Goal: Task Accomplishment & Management: Complete application form

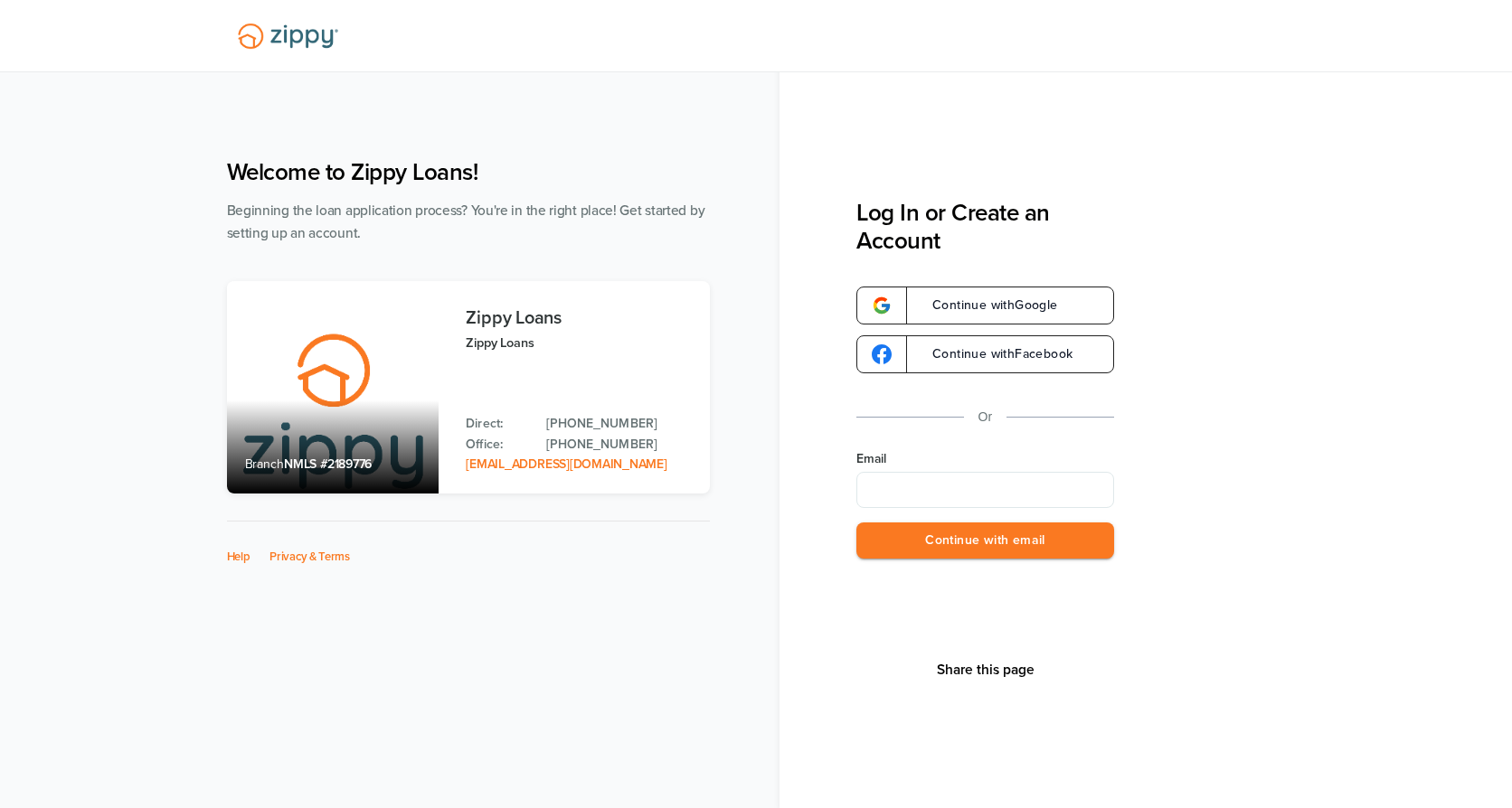
click at [925, 497] on input "Email" at bounding box center [985, 490] width 258 height 36
type input "**********"
click at [1014, 547] on button "Continue with email" at bounding box center [985, 540] width 258 height 37
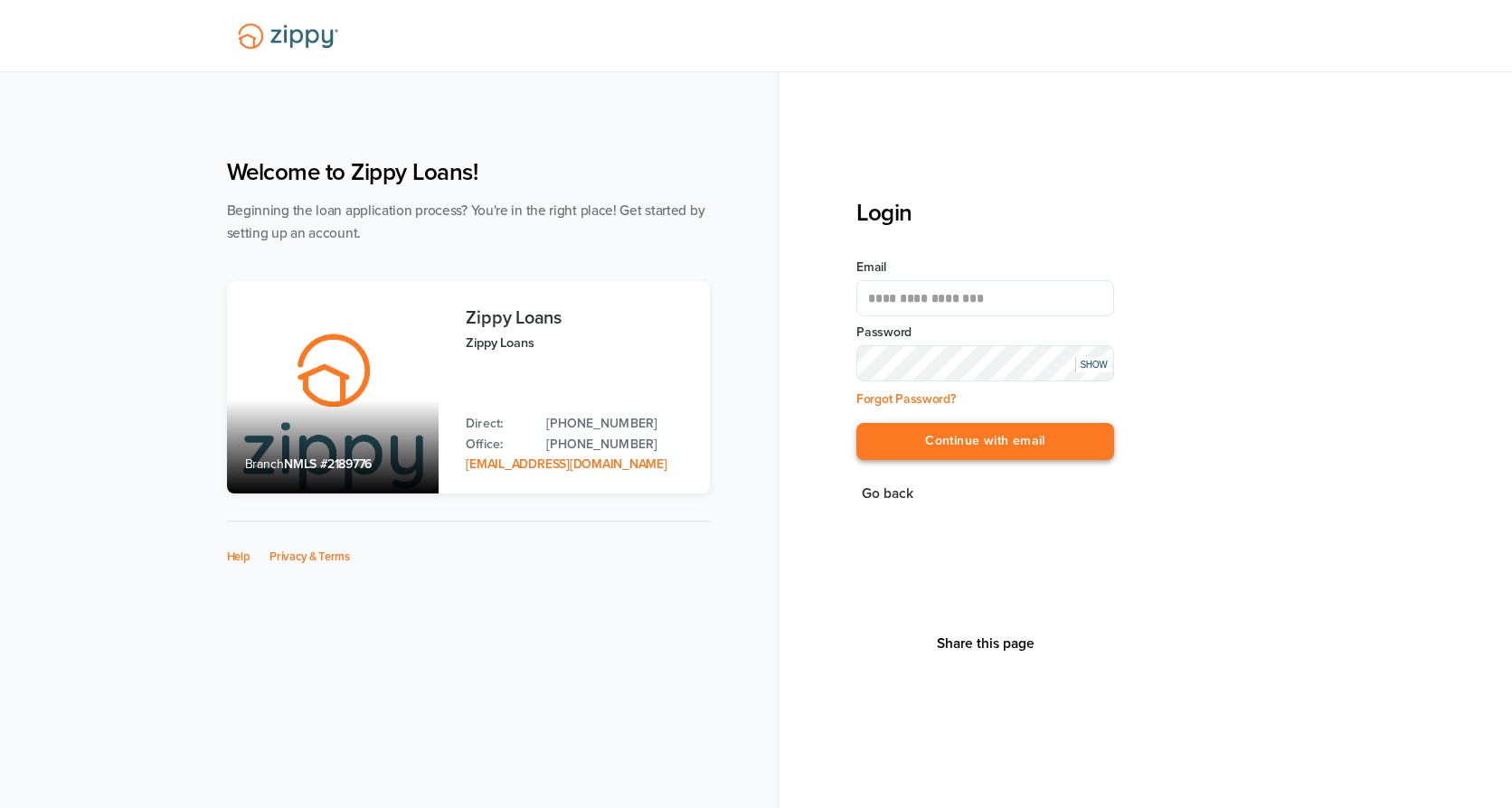
click at [977, 444] on button "Continue with email" at bounding box center [985, 441] width 258 height 37
